Goal: Transaction & Acquisition: Obtain resource

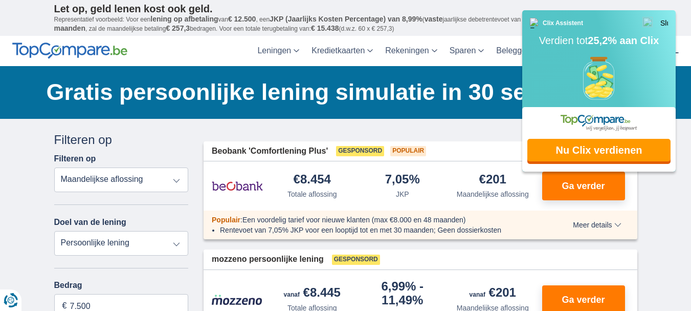
click at [586, 148] on link "Nu Clix verdienen" at bounding box center [599, 150] width 143 height 23
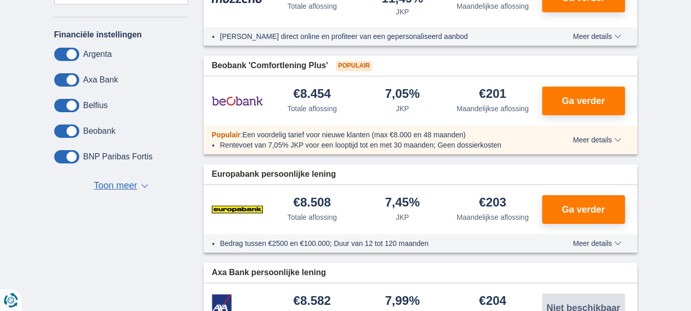
scroll to position [102, 0]
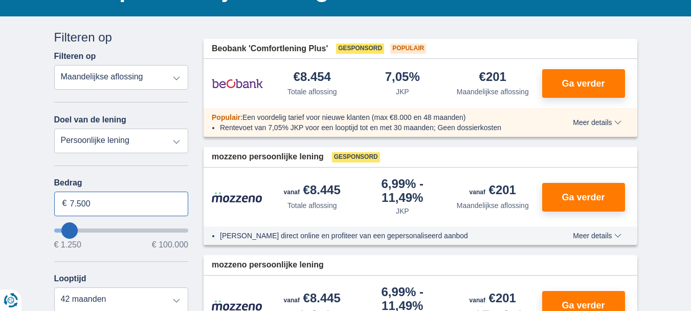
drag, startPoint x: 102, startPoint y: 206, endPoint x: 49, endPoint y: 204, distance: 52.7
click at [49, 204] on div "Annuleren Filters Filteren op Filteren op Totale aflossing JKP Maandelijkse afl…" at bounding box center [122, 272] width 150 height 487
type input "50.000"
type input "14250"
type input "14.250"
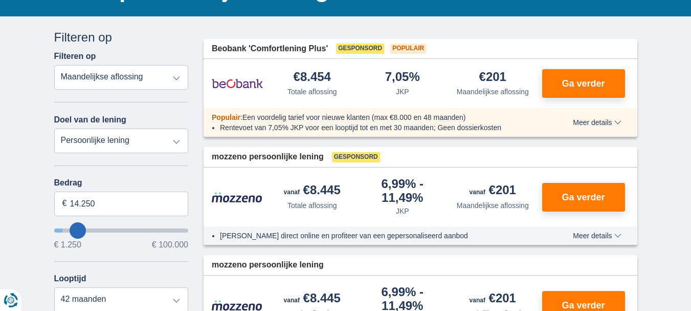
select select "60"
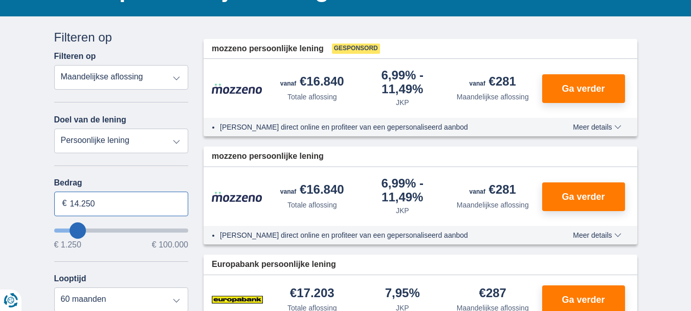
drag, startPoint x: 111, startPoint y: 206, endPoint x: 52, endPoint y: 200, distance: 59.7
click at [52, 200] on div "Annuleren Filters Filteren op Filteren op Totale aflossing JKP Maandelijkse afl…" at bounding box center [122, 272] width 150 height 487
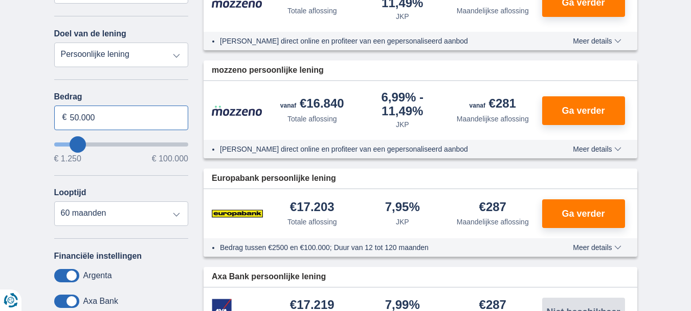
scroll to position [205, 0]
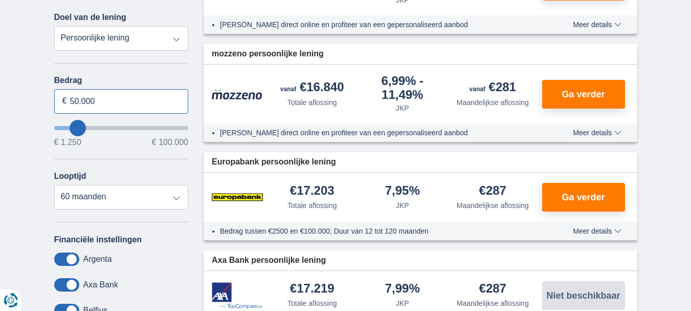
type input "50.000"
type input "50250"
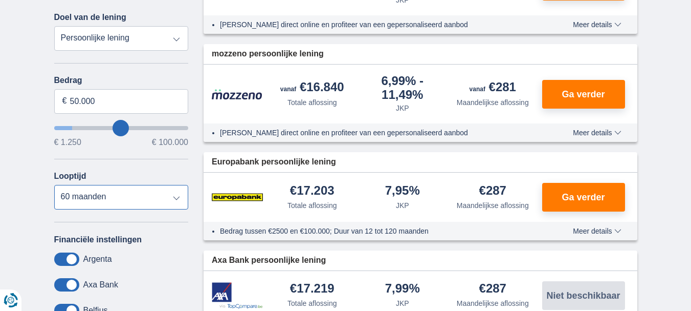
select select "120"
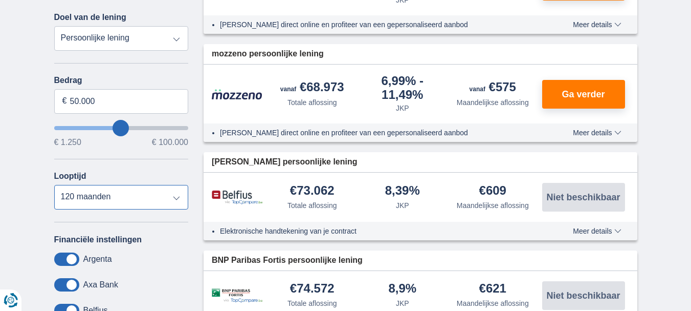
click at [102, 198] on select "12 maanden 18 maanden 24 maanden 30 maanden 36 maanden 42 maanden 48 maanden 60…" at bounding box center [121, 197] width 135 height 25
click at [78, 102] on input "50.000" at bounding box center [121, 101] width 135 height 25
type input "47.500"
type input "47250"
click at [159, 80] on label "Bedrag" at bounding box center [121, 80] width 135 height 9
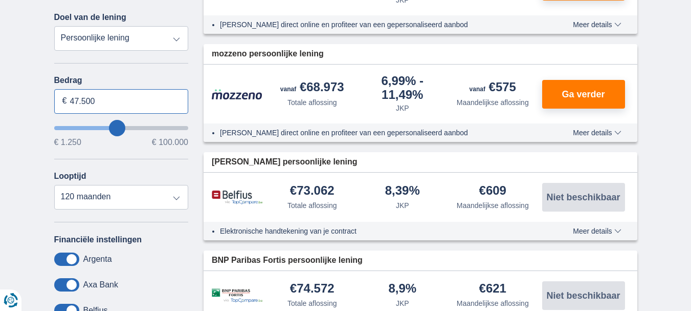
click at [159, 89] on input "47.500" at bounding box center [121, 101] width 135 height 25
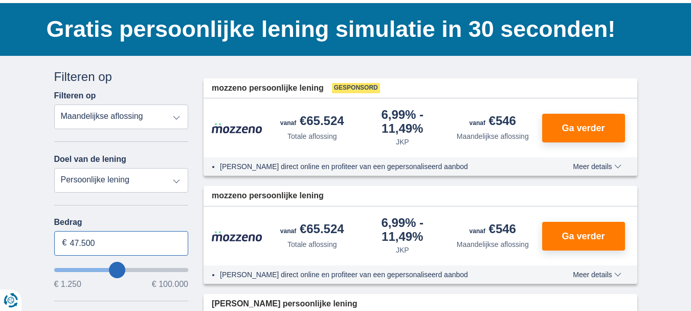
scroll to position [0, 0]
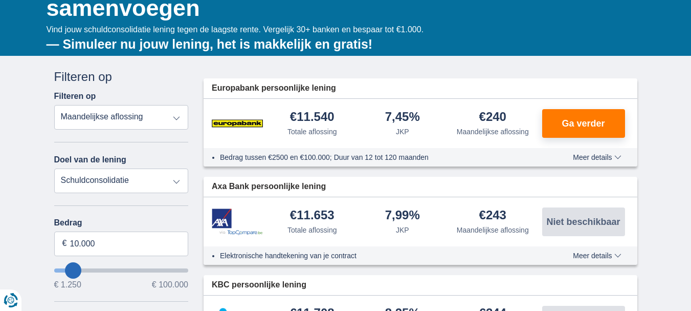
scroll to position [154, 0]
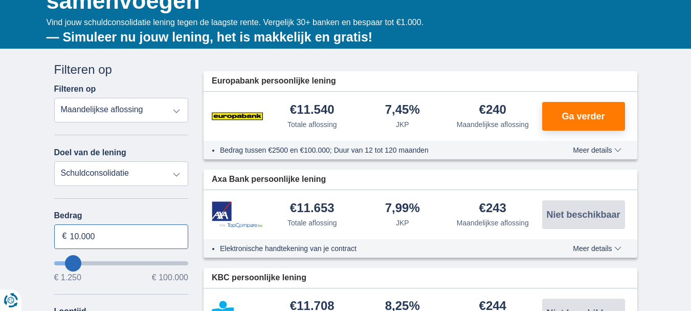
click at [77, 236] on input "10.000" at bounding box center [121, 236] width 135 height 25
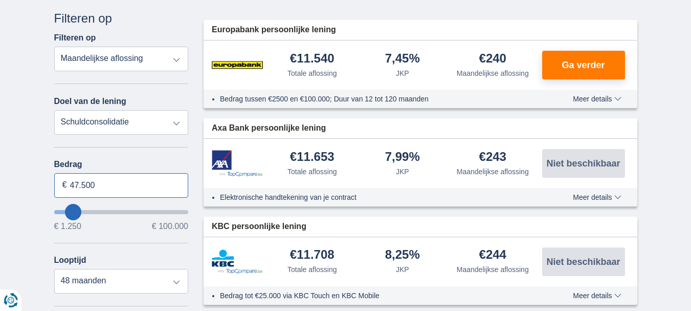
type input "47.500"
type input "47250"
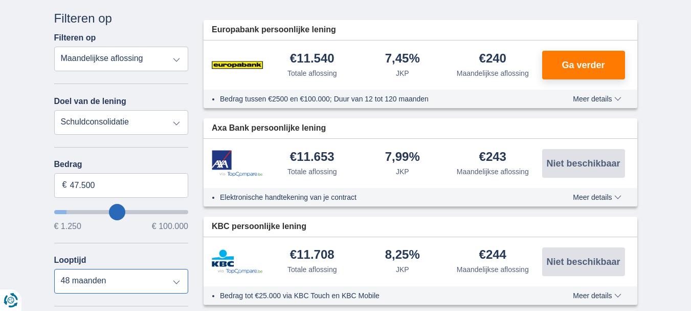
select select "120"
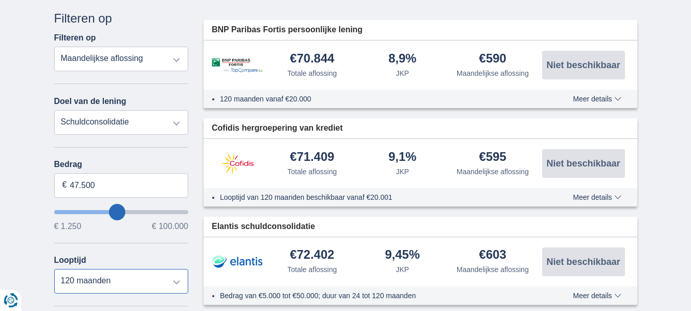
click at [54, 269] on select "12 maanden 18 maanden 24 maanden 30 maanden 36 maanden 42 maanden 48 maanden 60…" at bounding box center [121, 281] width 135 height 25
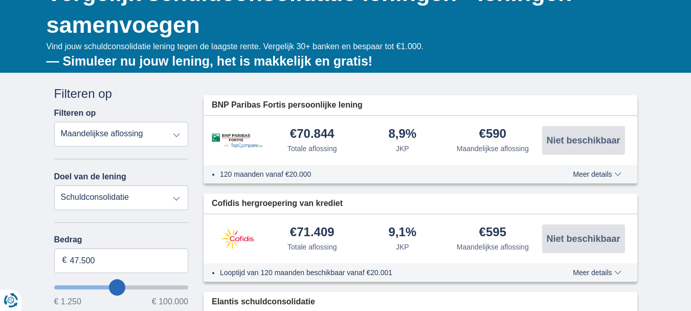
scroll to position [102, 0]
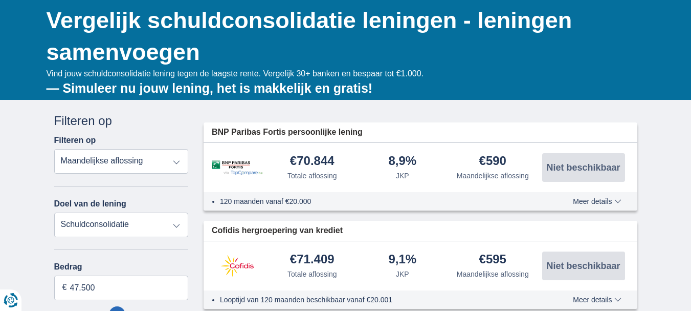
click at [592, 201] on span "Meer details" at bounding box center [597, 201] width 48 height 7
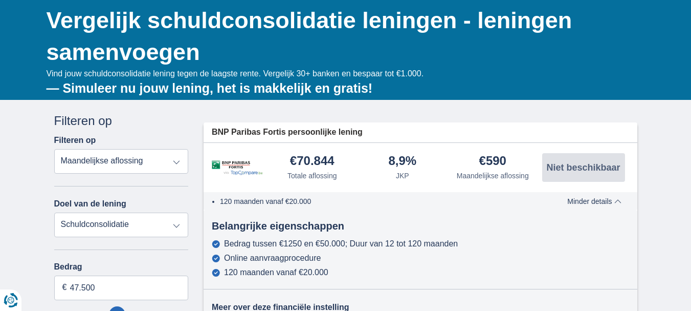
click at [590, 203] on span "Minder details" at bounding box center [595, 201] width 54 height 7
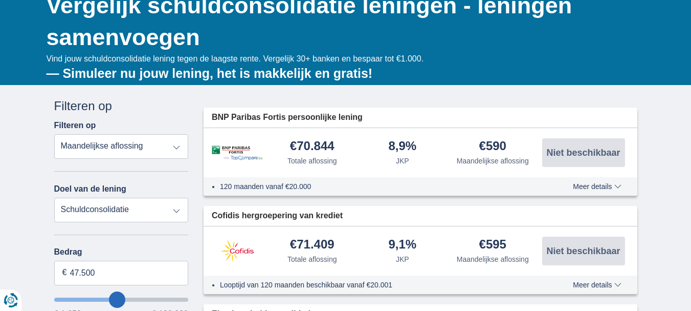
scroll to position [0, 0]
